Goal: Task Accomplishment & Management: Use online tool/utility

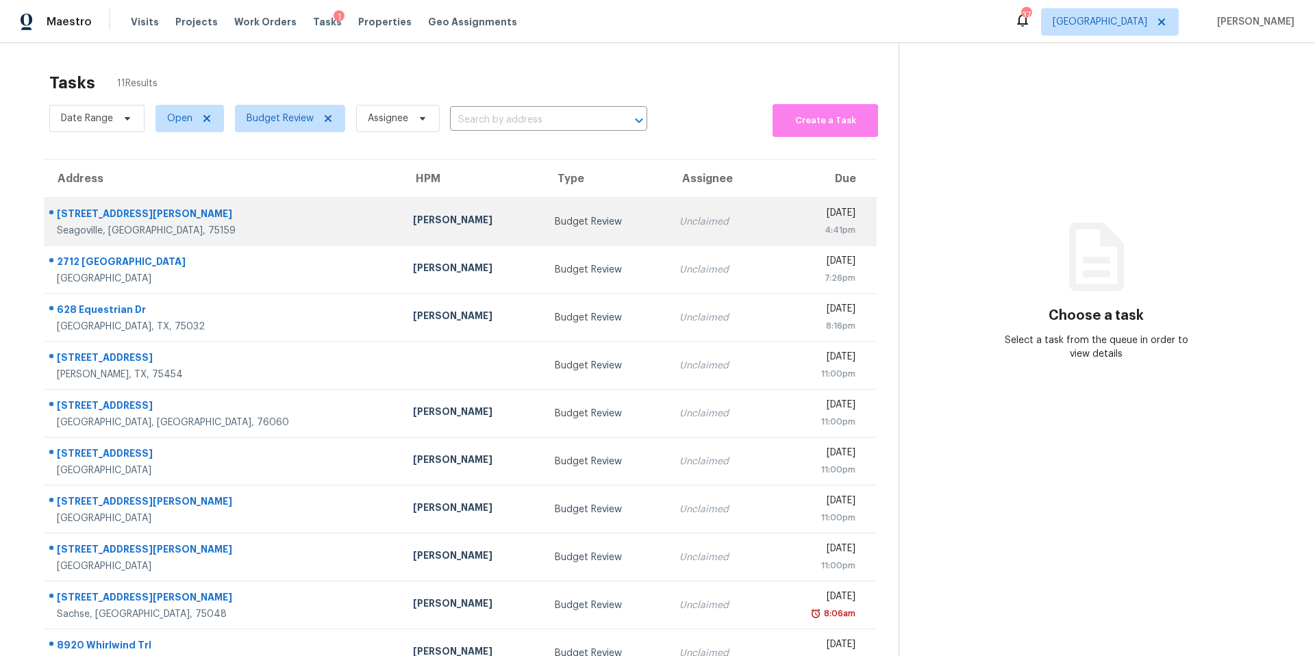
click at [402, 198] on td "[PERSON_NAME]" at bounding box center [473, 222] width 142 height 48
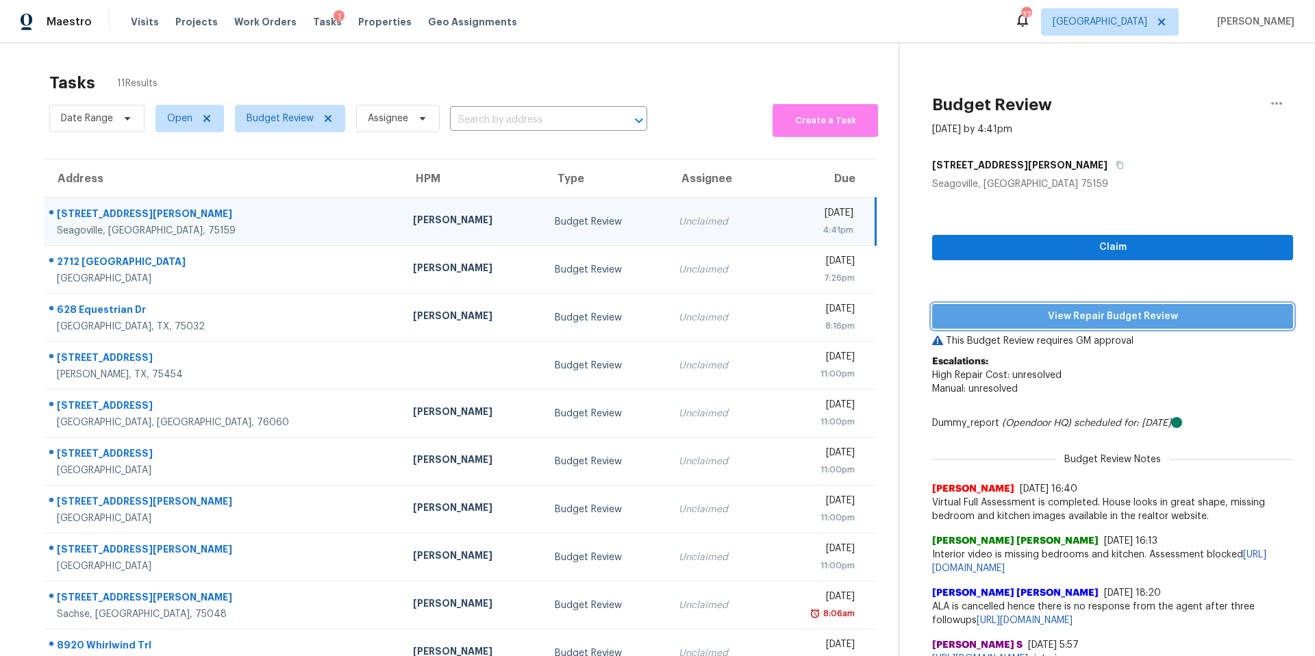
click at [1068, 322] on span "View Repair Budget Review" at bounding box center [1112, 316] width 339 height 17
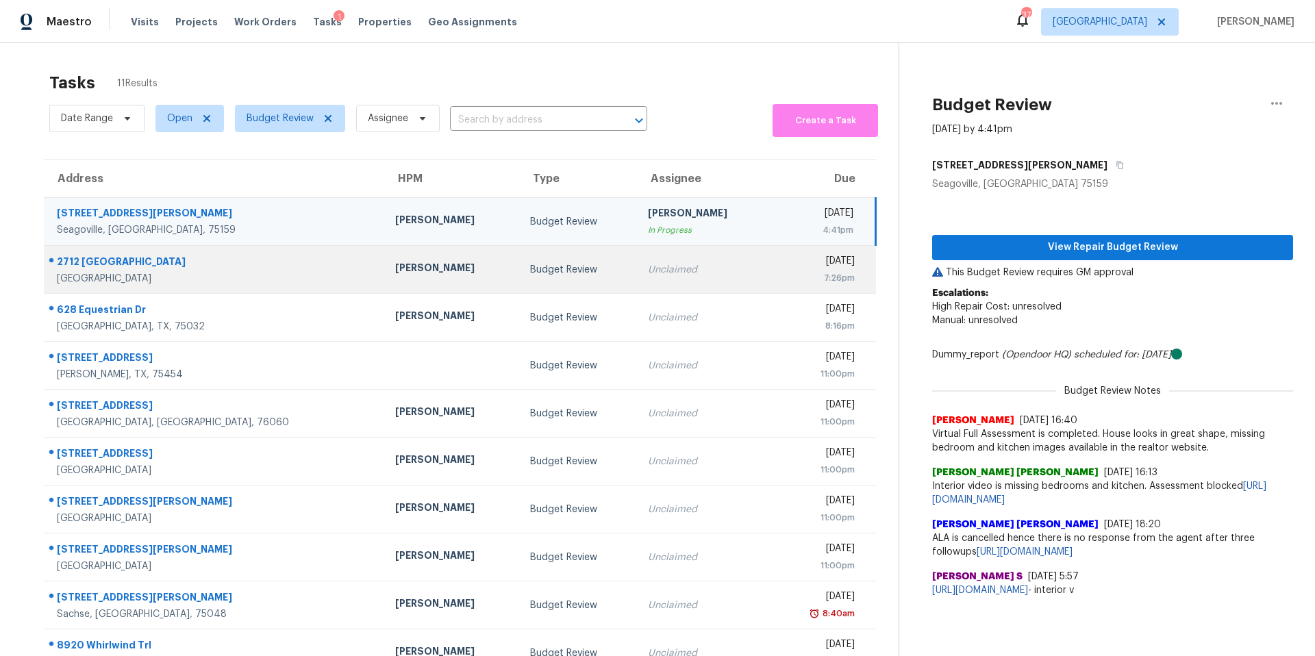
click at [542, 279] on td "Budget Review" at bounding box center [578, 270] width 118 height 48
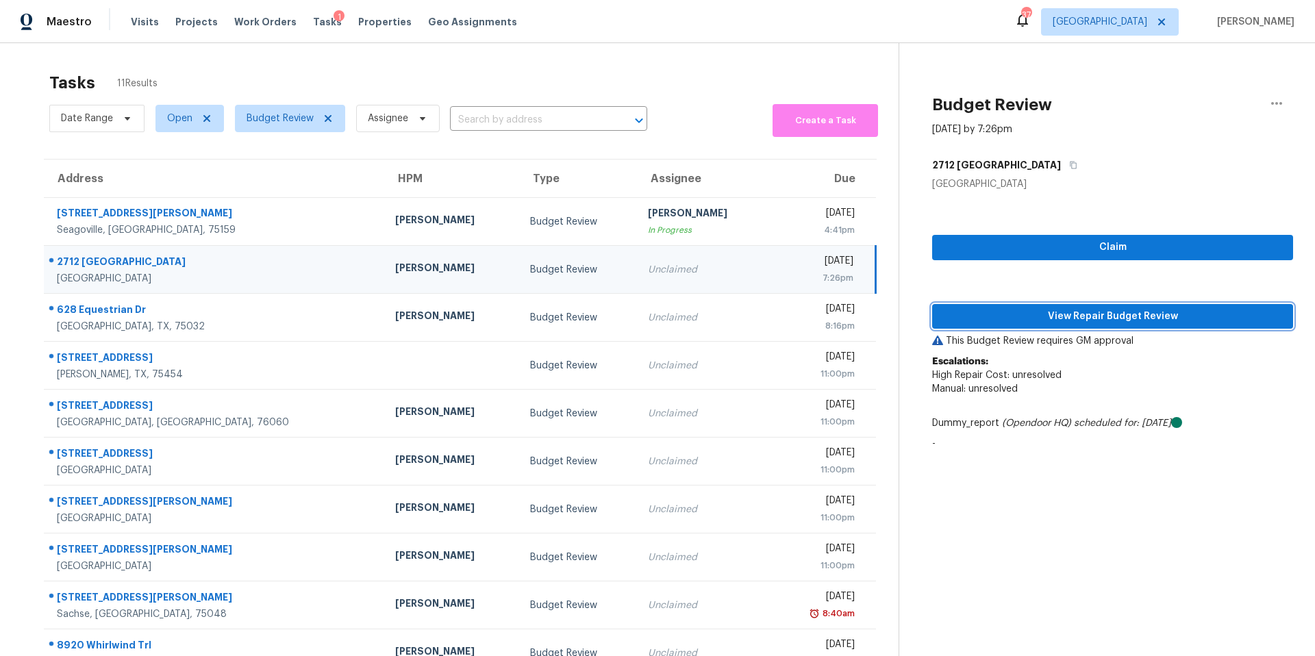
click at [1077, 319] on span "View Repair Budget Review" at bounding box center [1112, 316] width 339 height 17
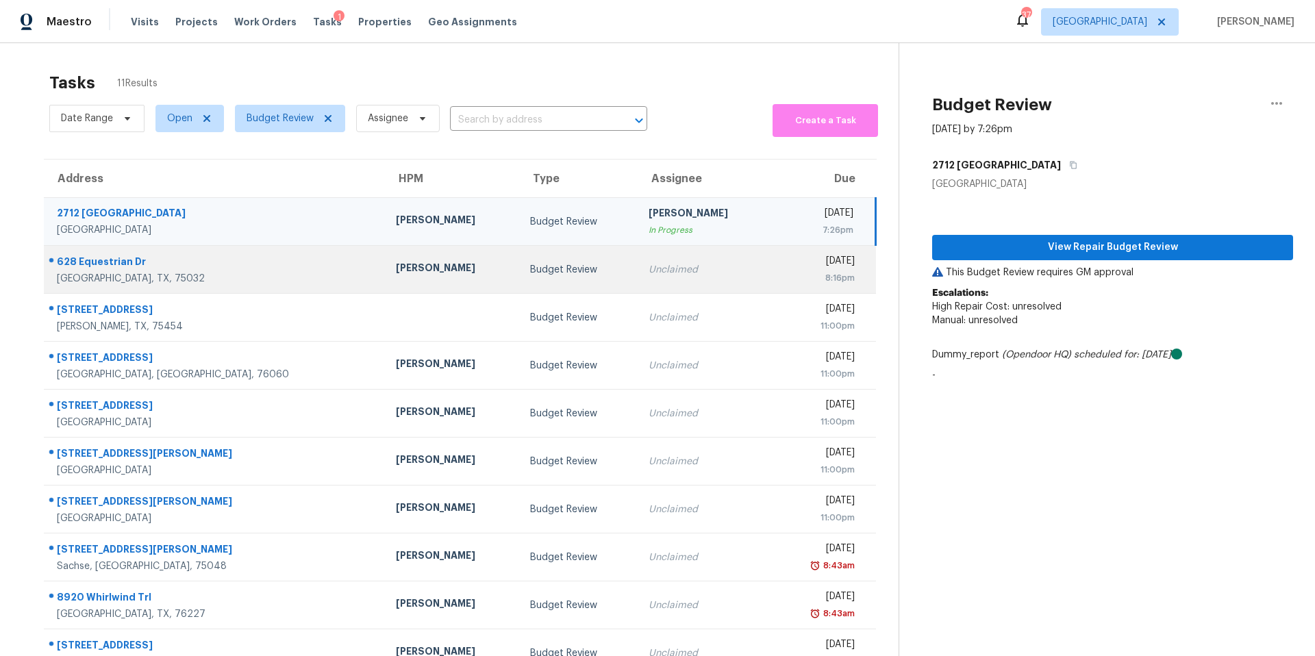
click at [773, 268] on td "Wed, Sep 3rd 2025 8:16pm" at bounding box center [824, 270] width 103 height 48
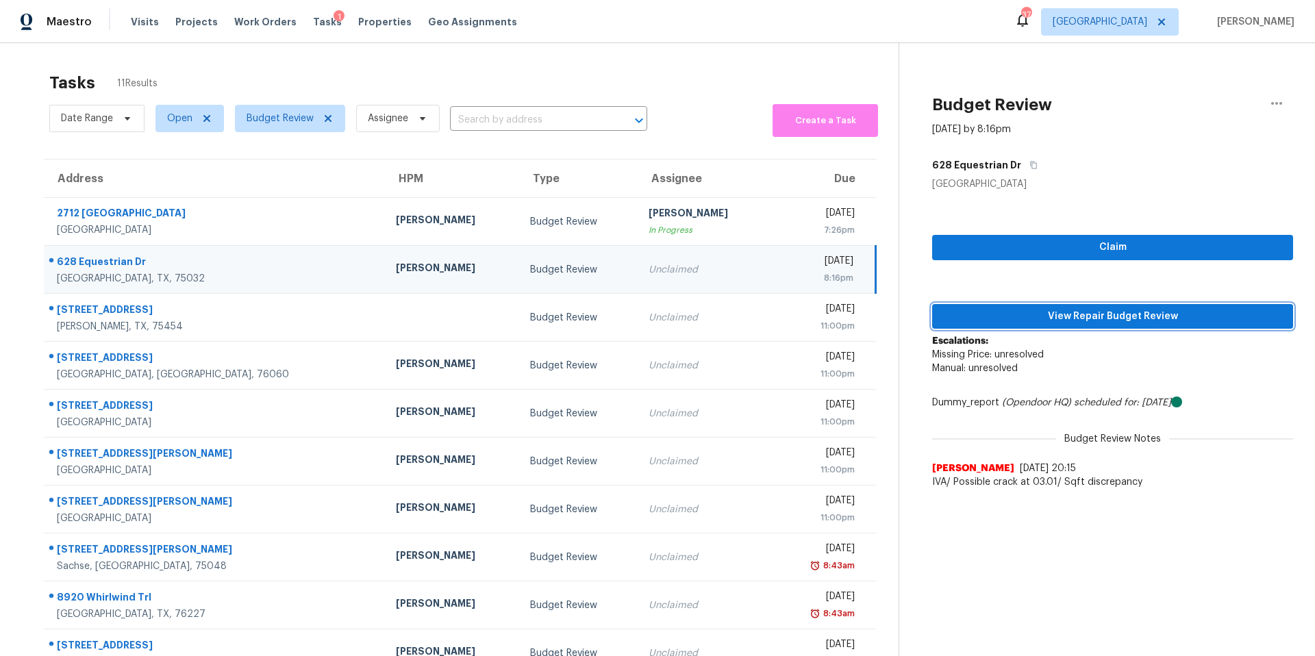
click at [1077, 312] on span "View Repair Budget Review" at bounding box center [1112, 316] width 339 height 17
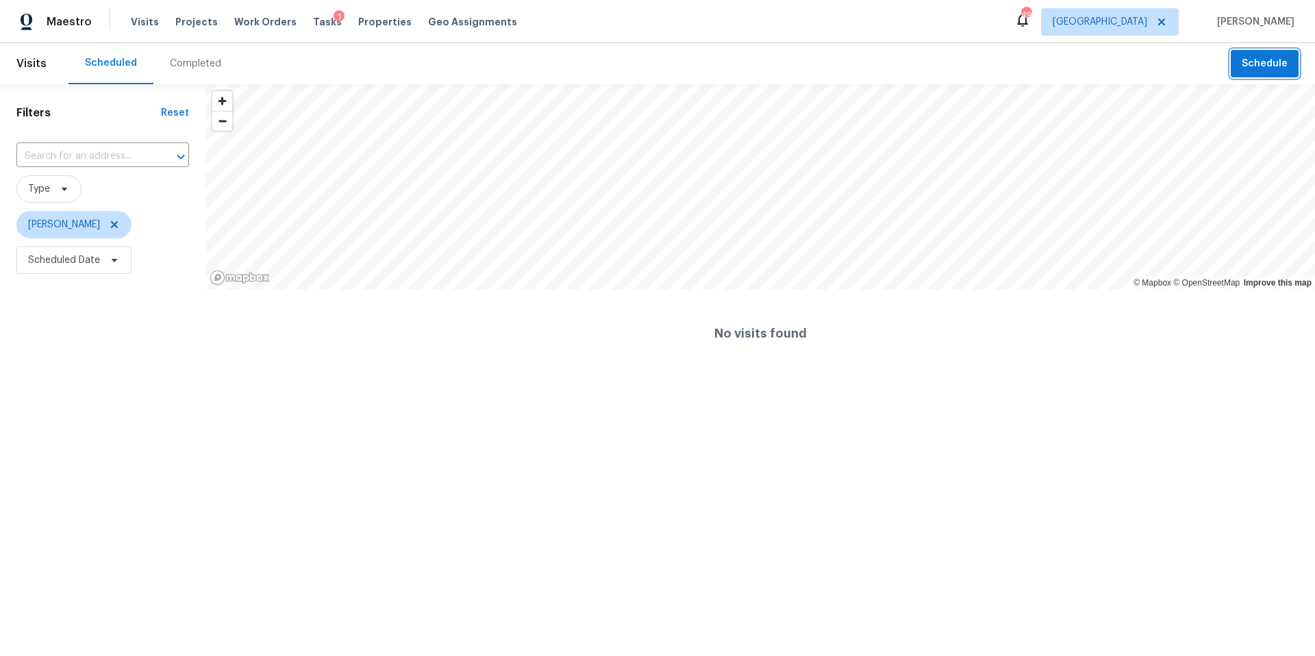
click at [1270, 66] on span "Schedule" at bounding box center [1265, 63] width 46 height 17
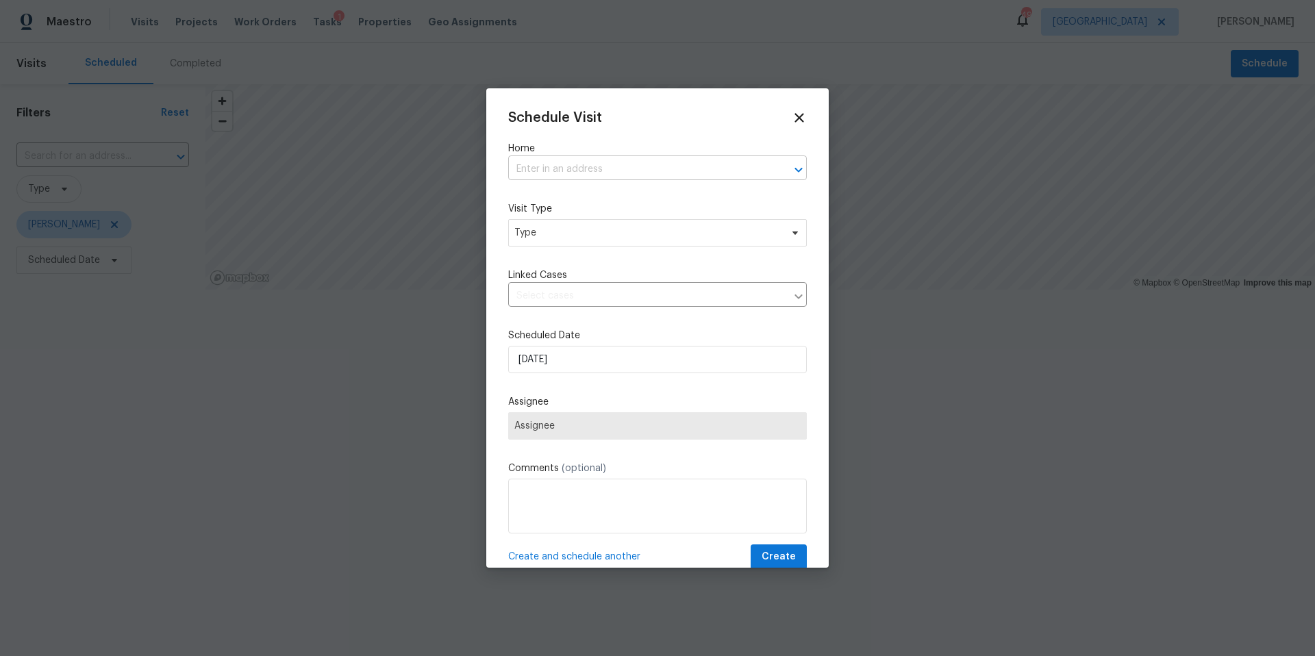
click at [605, 163] on input "text" at bounding box center [638, 169] width 260 height 21
type input "[PERSON_NAME]"
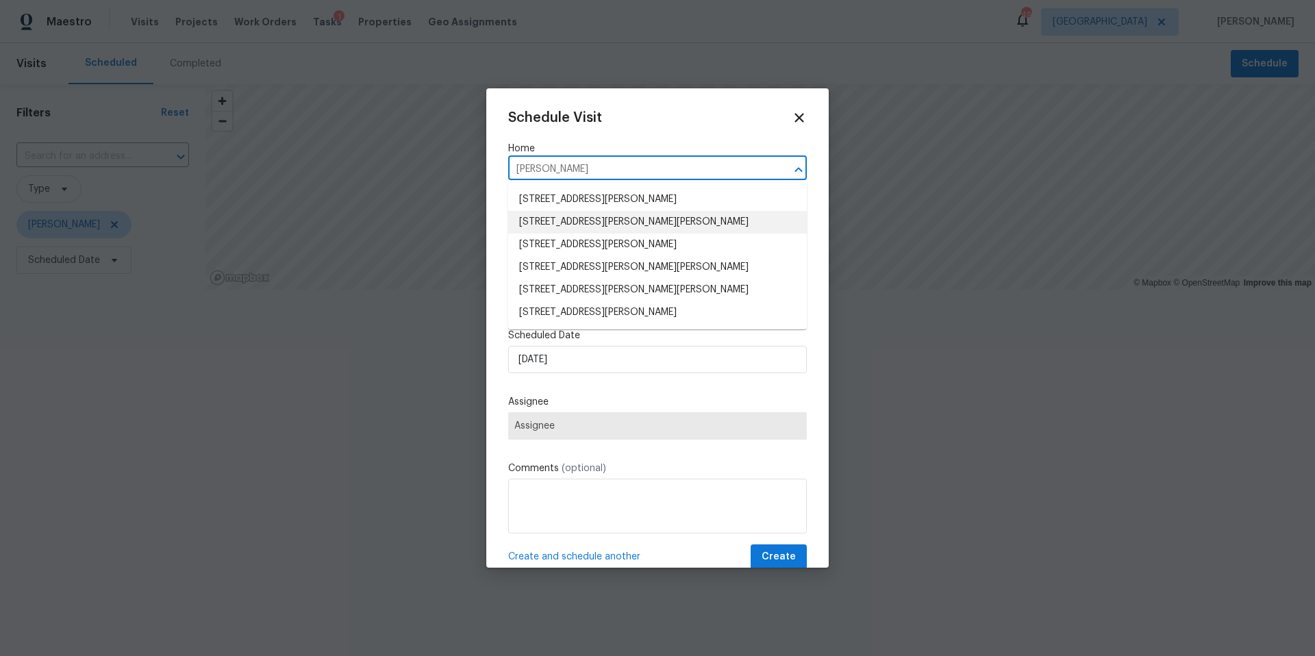
click at [628, 225] on li "[STREET_ADDRESS][PERSON_NAME][PERSON_NAME]" at bounding box center [657, 222] width 299 height 23
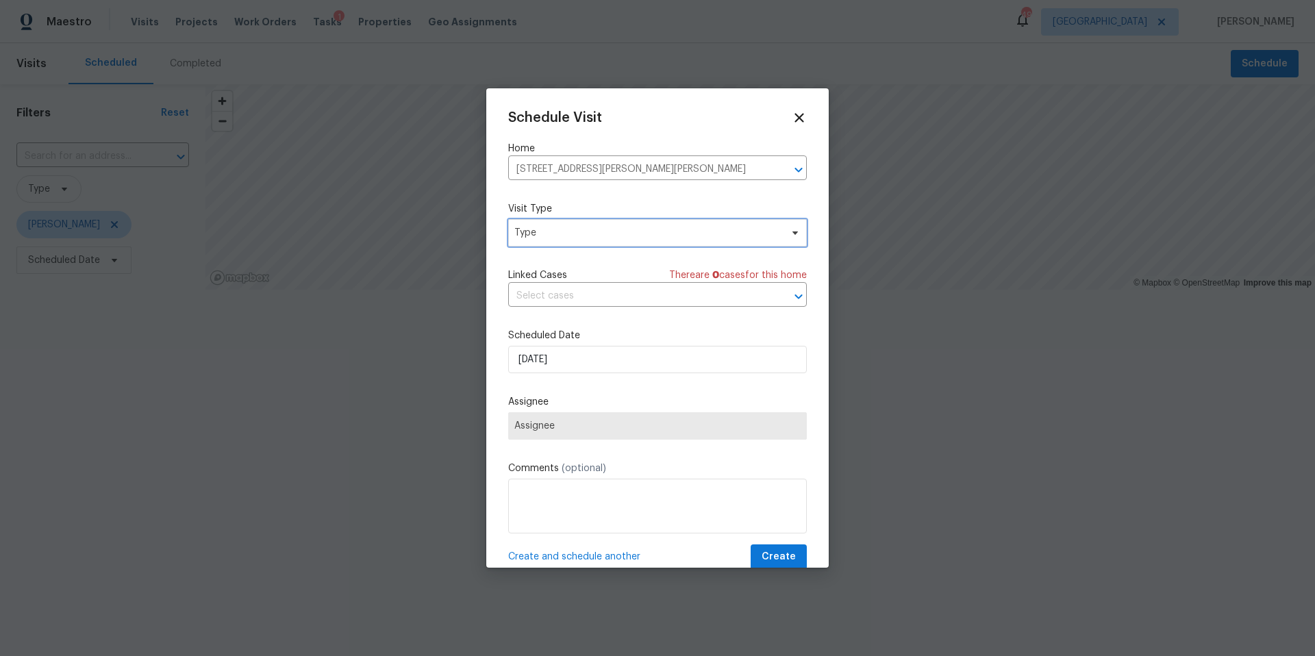
click at [606, 224] on span "Type" at bounding box center [657, 232] width 299 height 27
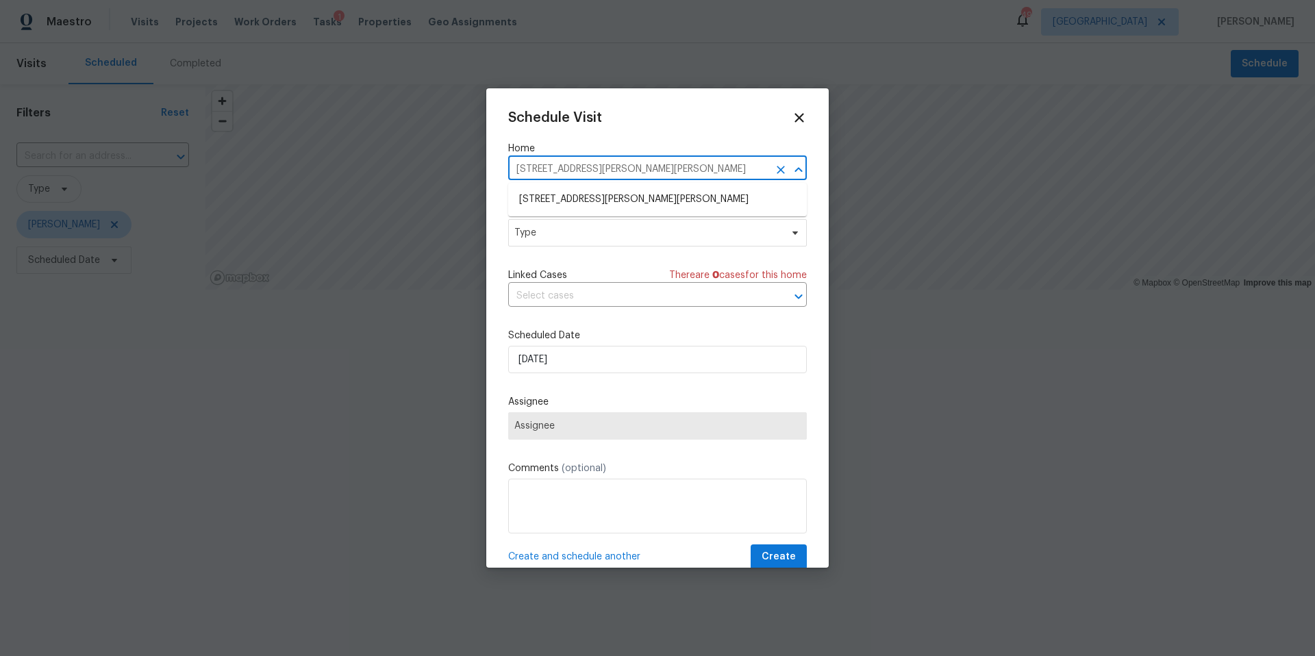
click at [538, 173] on input "[STREET_ADDRESS][PERSON_NAME][PERSON_NAME]" at bounding box center [638, 169] width 260 height 21
drag, startPoint x: 688, startPoint y: 168, endPoint x: 490, endPoint y: 160, distance: 198.1
click at [490, 160] on div "Schedule Visit Home [STREET_ADDRESS][PERSON_NAME][PERSON_NAME] ​ Visit Type Typ…" at bounding box center [657, 327] width 342 height 479
type input "2305 rock"
click at [585, 219] on li "[STREET_ADDRESS][PERSON_NAME][PERSON_NAME]" at bounding box center [657, 222] width 299 height 23
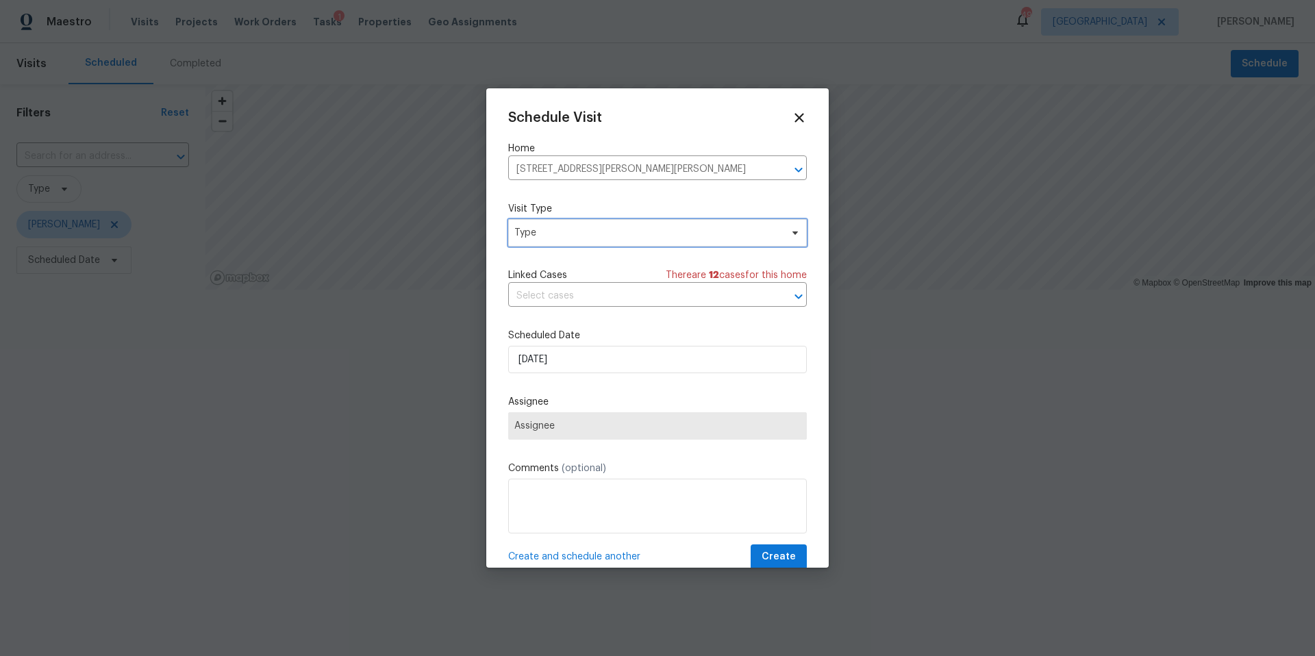
click at [583, 227] on span "Type" at bounding box center [647, 233] width 266 height 14
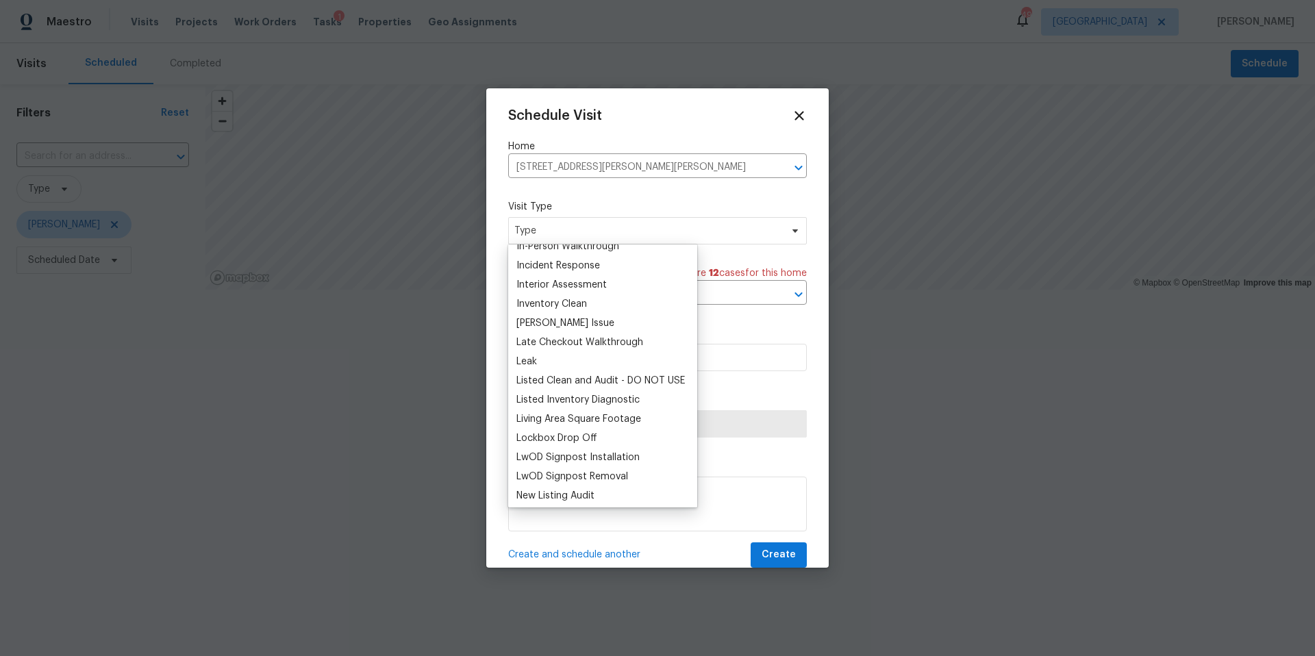
scroll to position [533, 0]
click at [578, 486] on div "New Listing Audit" at bounding box center [555, 491] width 78 height 14
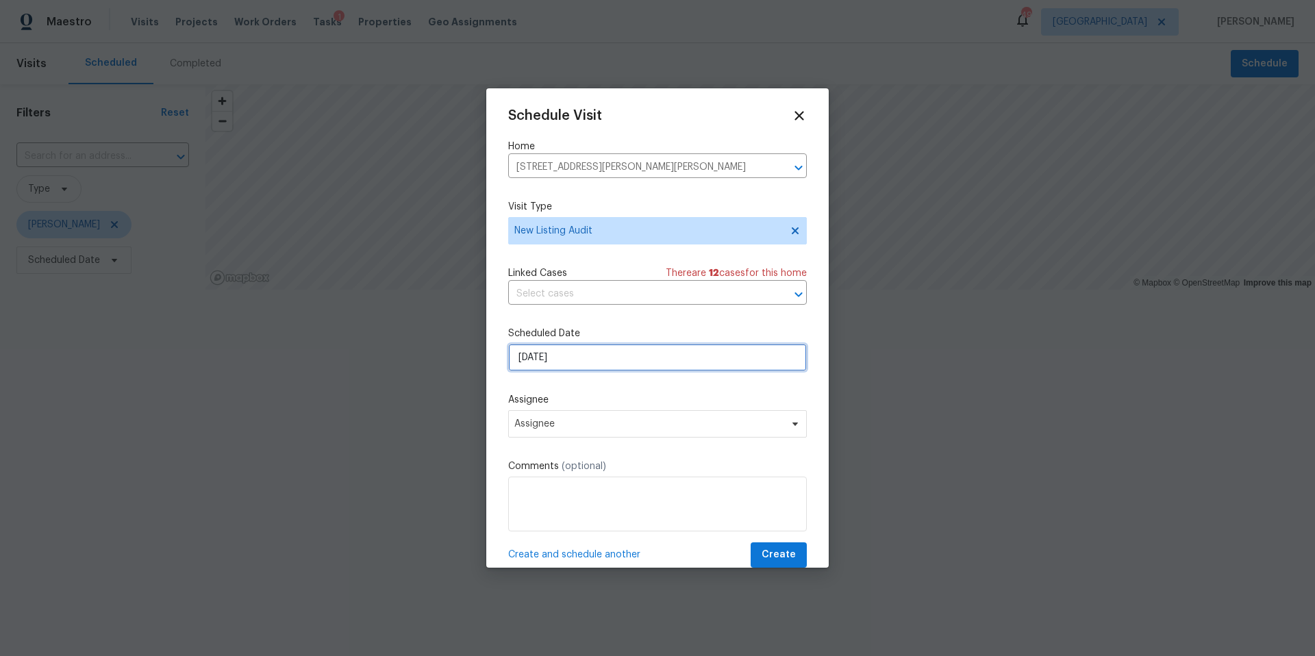
click at [601, 349] on input "[DATE]" at bounding box center [657, 357] width 299 height 27
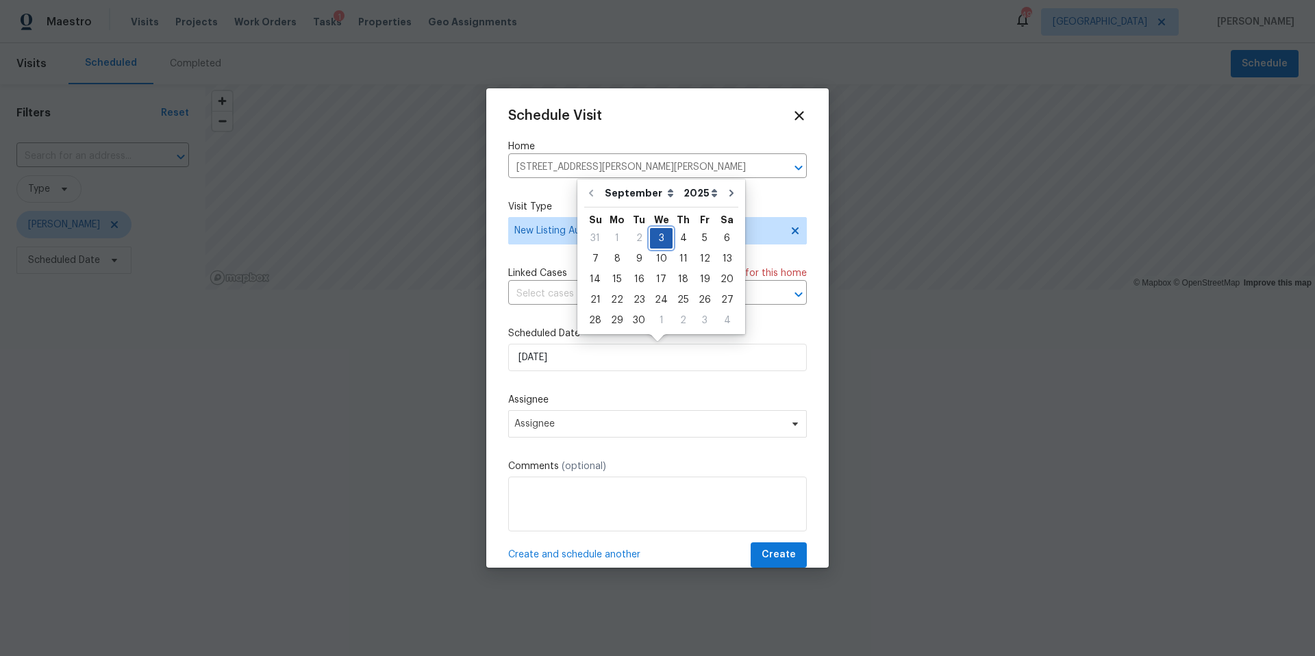
click at [660, 238] on div "3" at bounding box center [661, 238] width 23 height 19
click at [612, 415] on span "Assignee" at bounding box center [657, 423] width 299 height 27
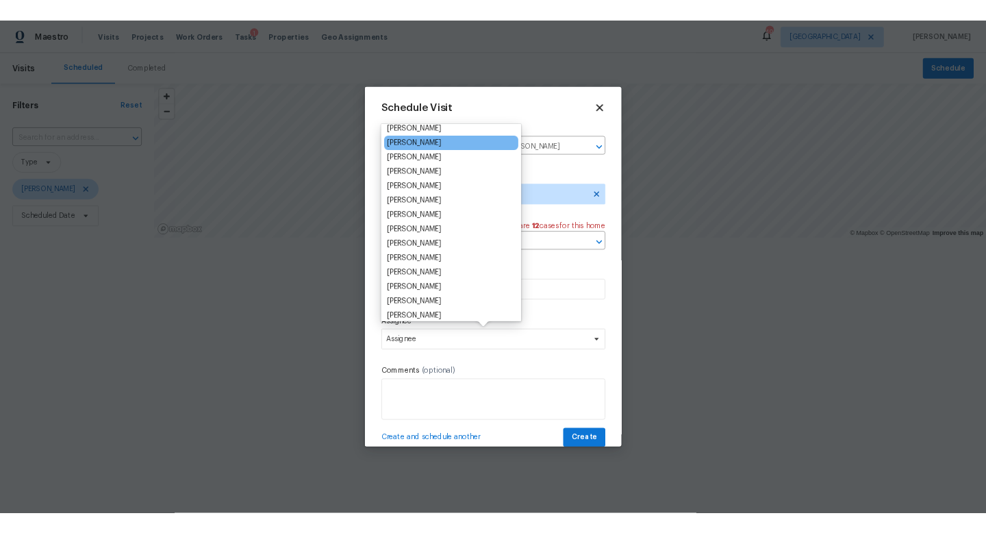
scroll to position [109, 0]
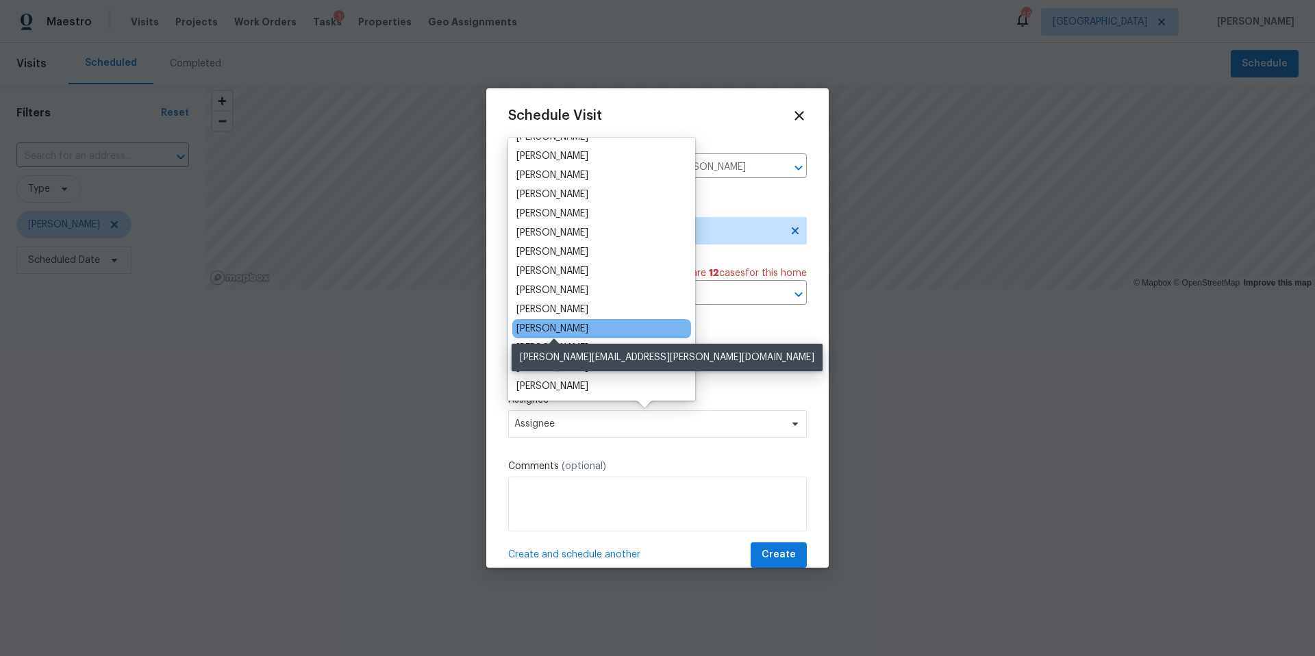
click at [576, 322] on div "[PERSON_NAME]" at bounding box center [552, 329] width 72 height 14
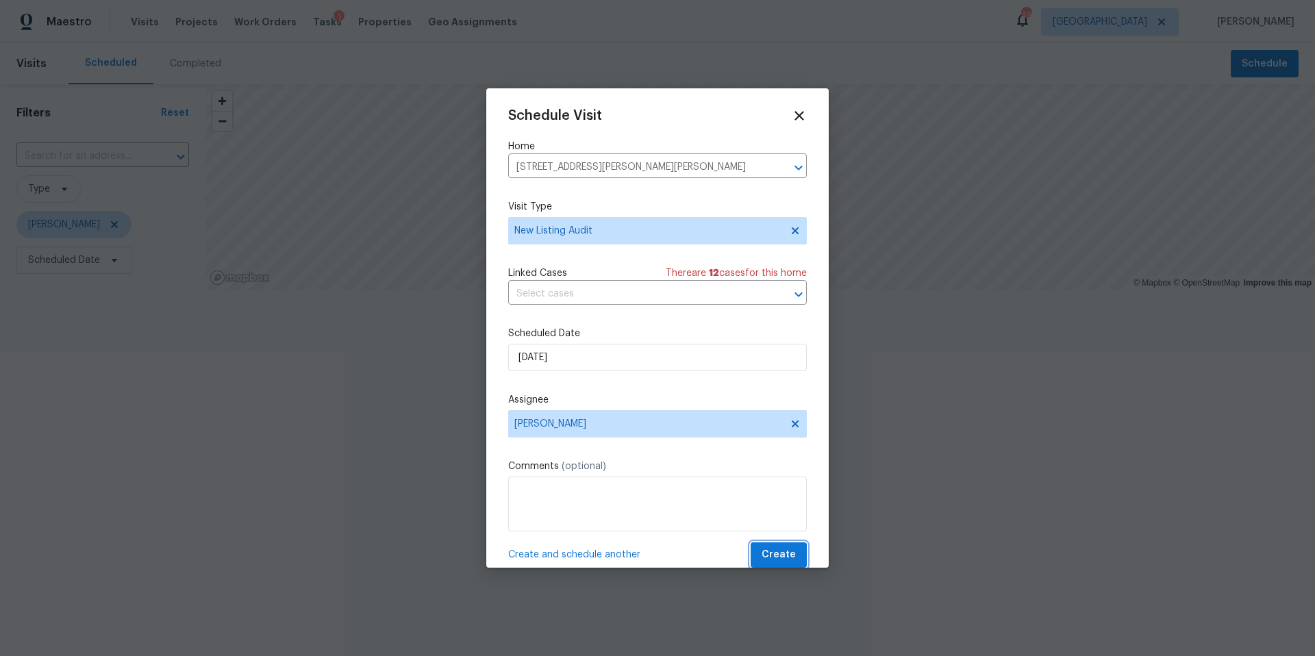
click at [786, 556] on span "Create" at bounding box center [779, 555] width 34 height 17
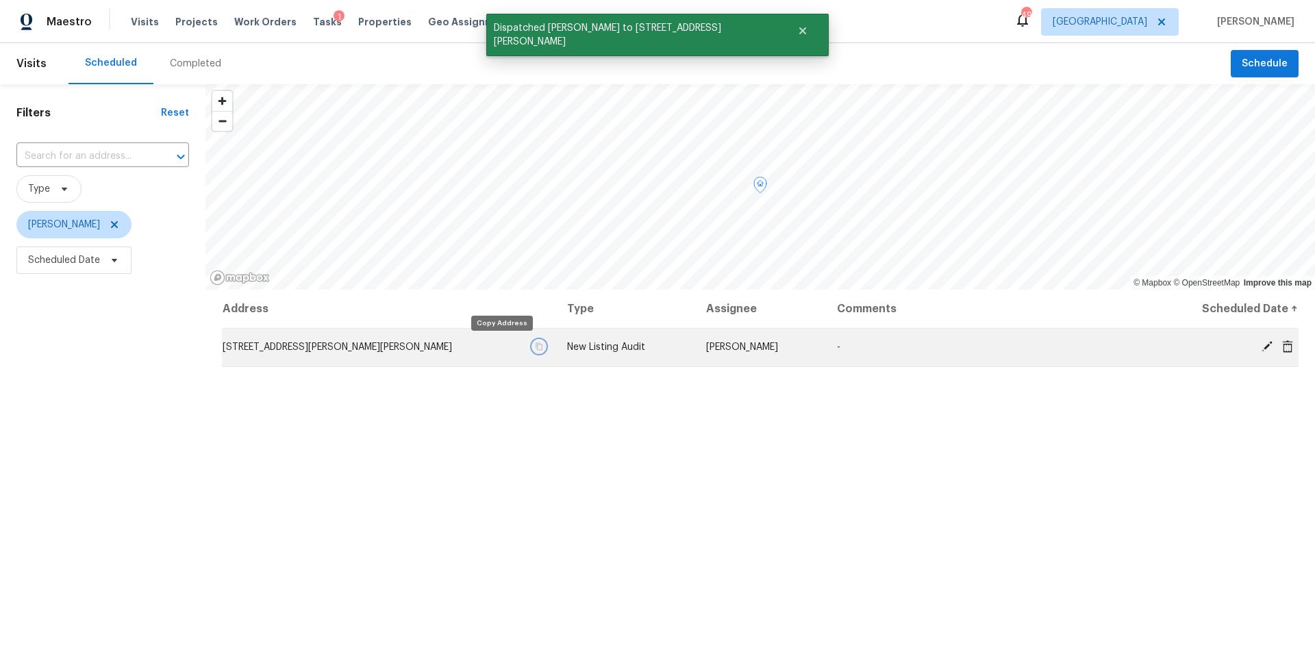
click at [535, 348] on icon "button" at bounding box center [539, 346] width 8 height 8
